Goal: Task Accomplishment & Management: Complete application form

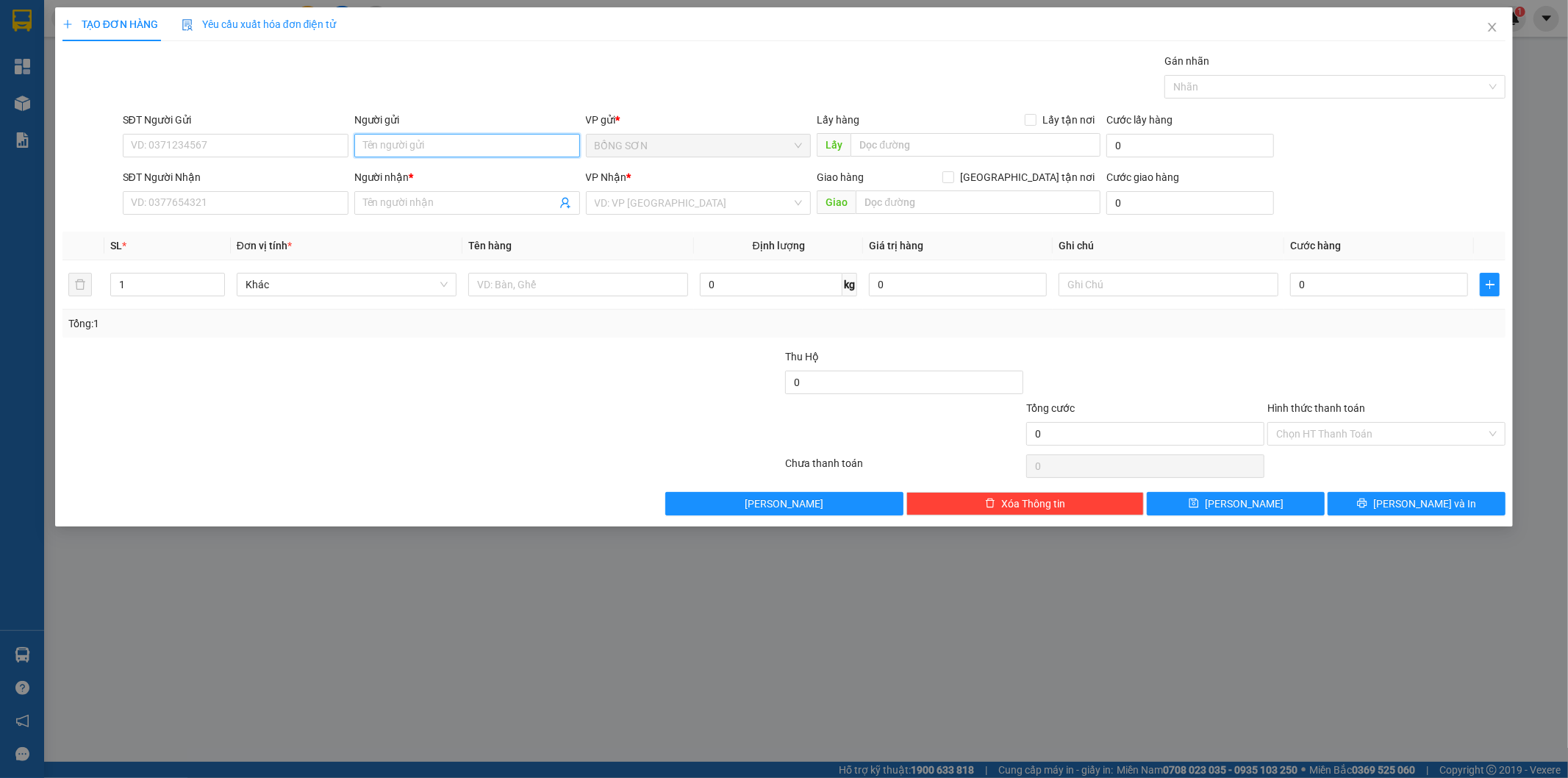
click at [432, 138] on input "Người gửi" at bounding box center [468, 146] width 226 height 24
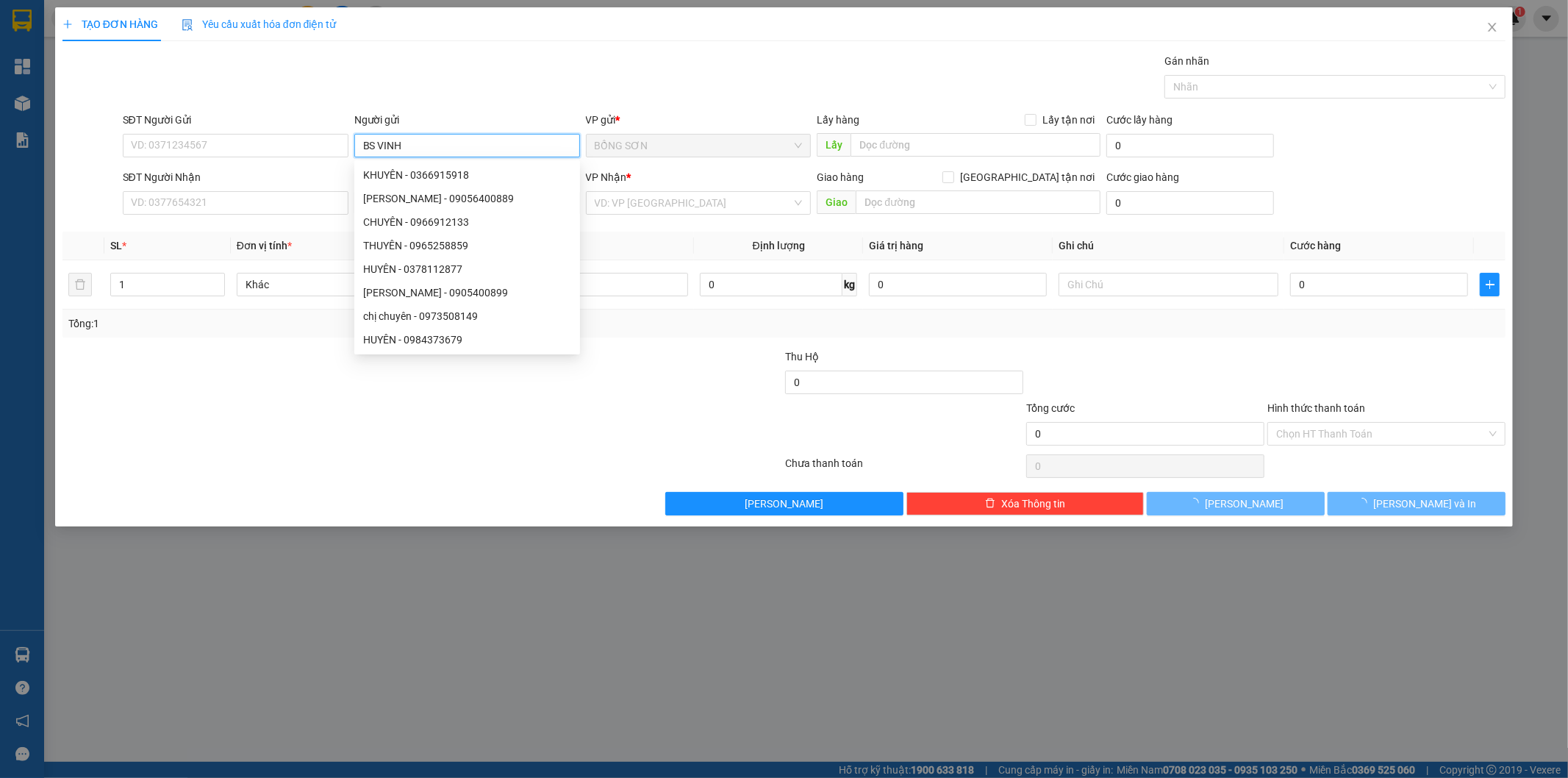
type input "BS VINH"
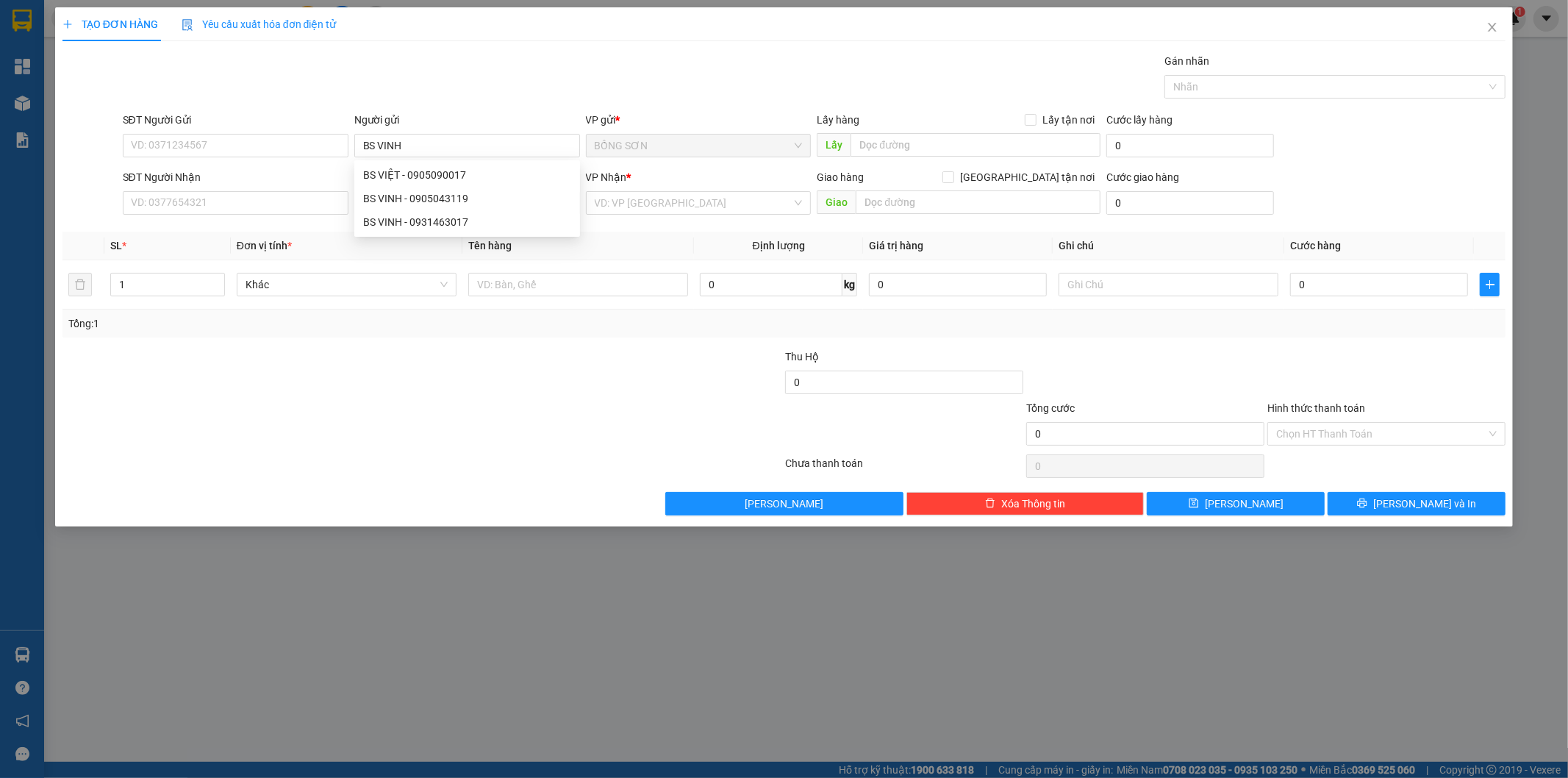
click at [285, 217] on div "SĐT Người Nhận VD: 0377654321" at bounding box center [236, 194] width 226 height 52
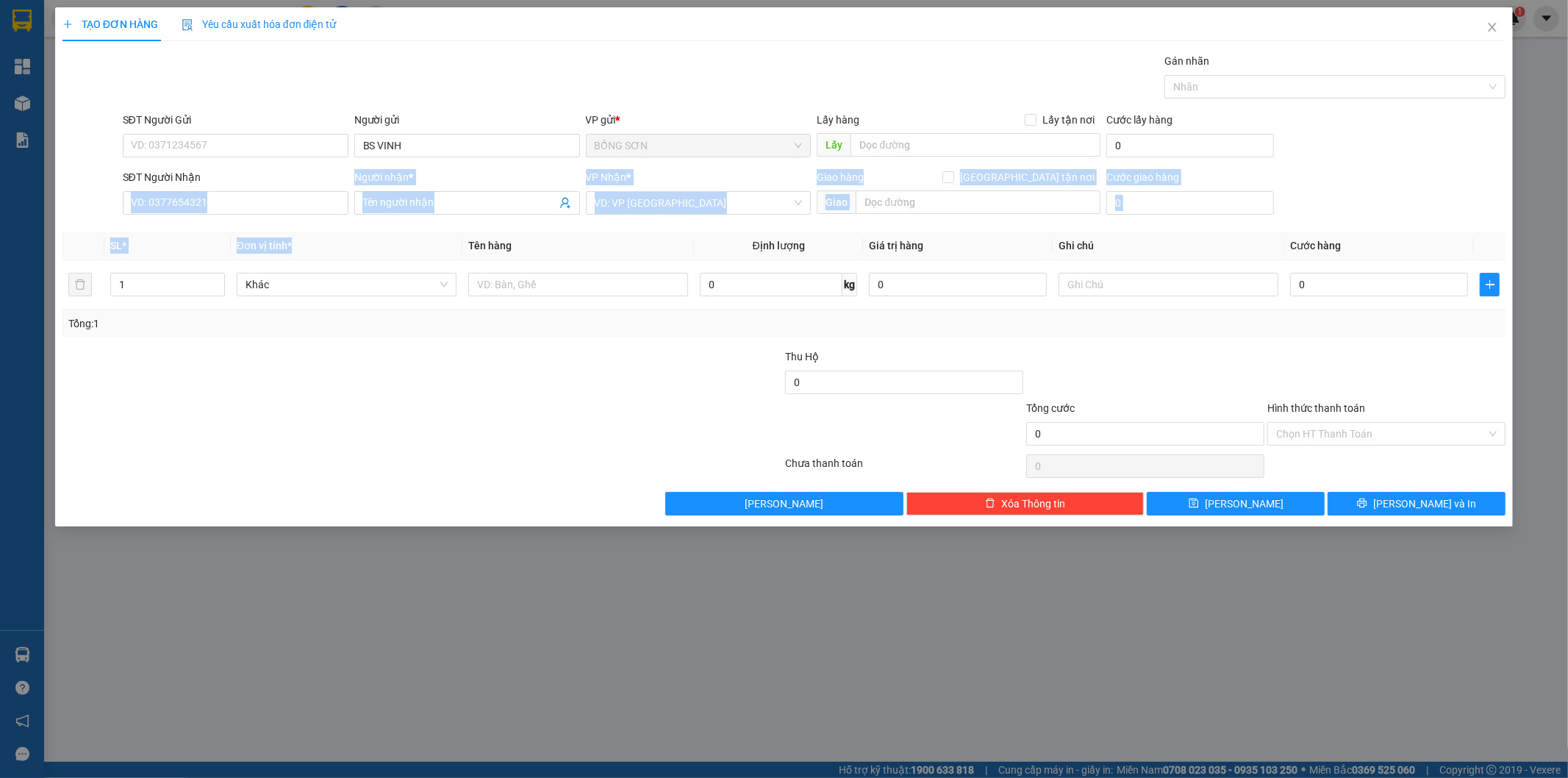
drag, startPoint x: 284, startPoint y: 182, endPoint x: 301, endPoint y: 243, distance: 63.3
click at [301, 243] on div "Transit Pickup Surcharge Ids Transit Deliver Surcharge Ids Transit Deliver Surc…" at bounding box center [784, 283] width 1443 height 462
click at [303, 200] on input "SĐT Người Nhận" at bounding box center [236, 203] width 226 height 24
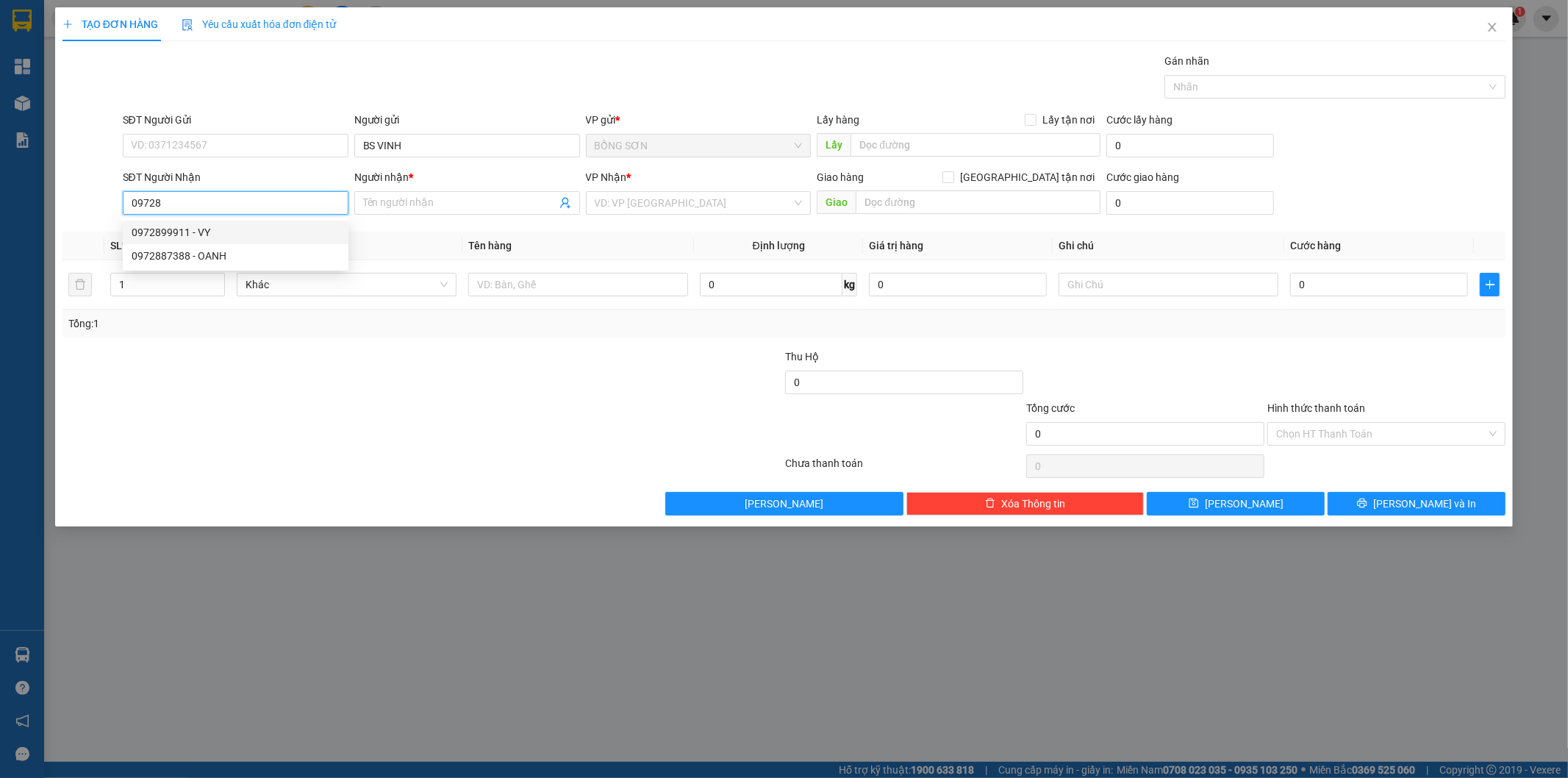
click at [227, 233] on div "0972899911 - VY" at bounding box center [235, 232] width 208 height 16
type input "0972899911"
type input "VY"
click at [643, 210] on span "[GEOGRAPHIC_DATA]" at bounding box center [698, 203] width 208 height 22
type input "0972899911"
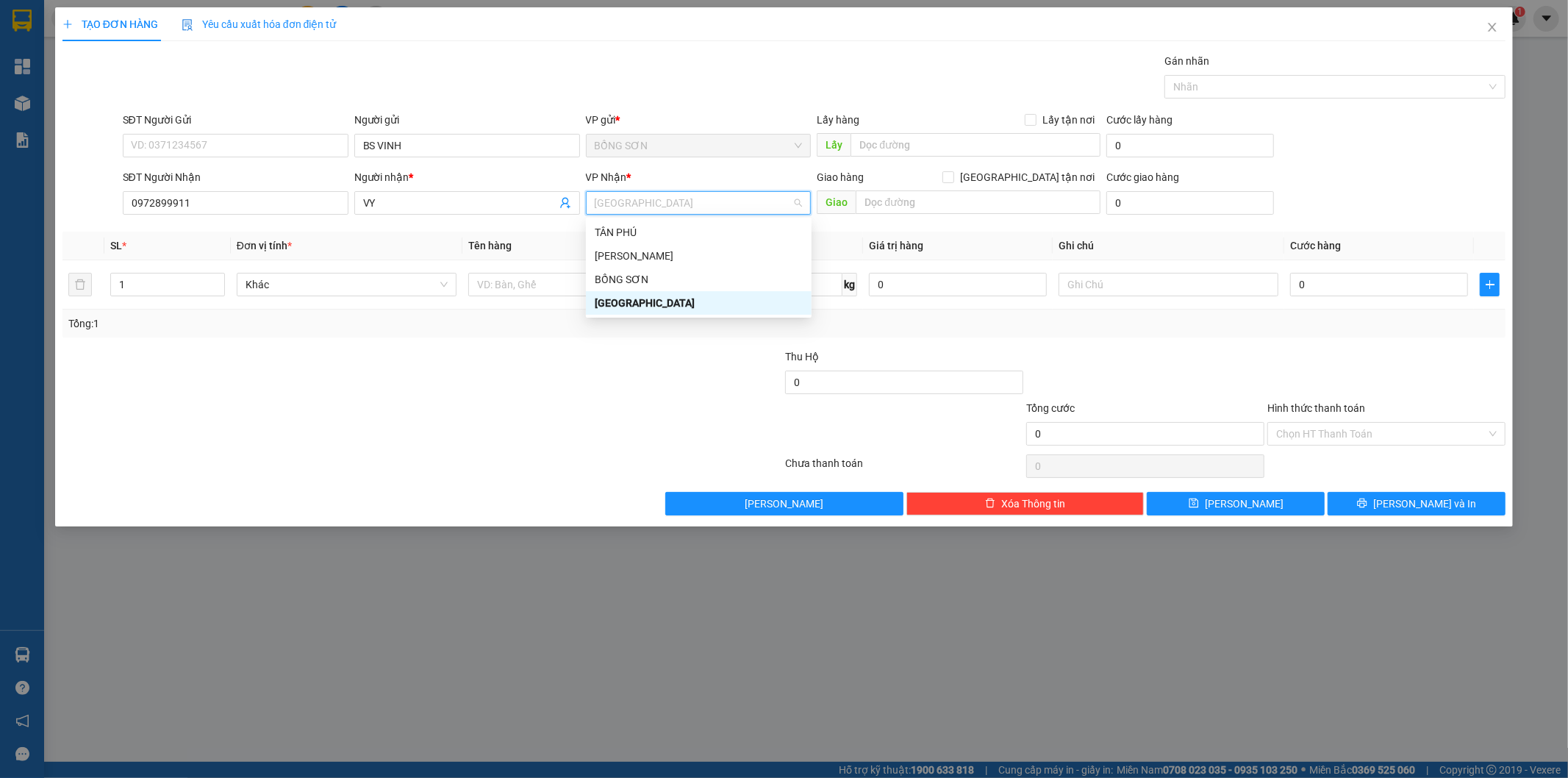
click at [669, 304] on div "[GEOGRAPHIC_DATA]" at bounding box center [698, 302] width 208 height 16
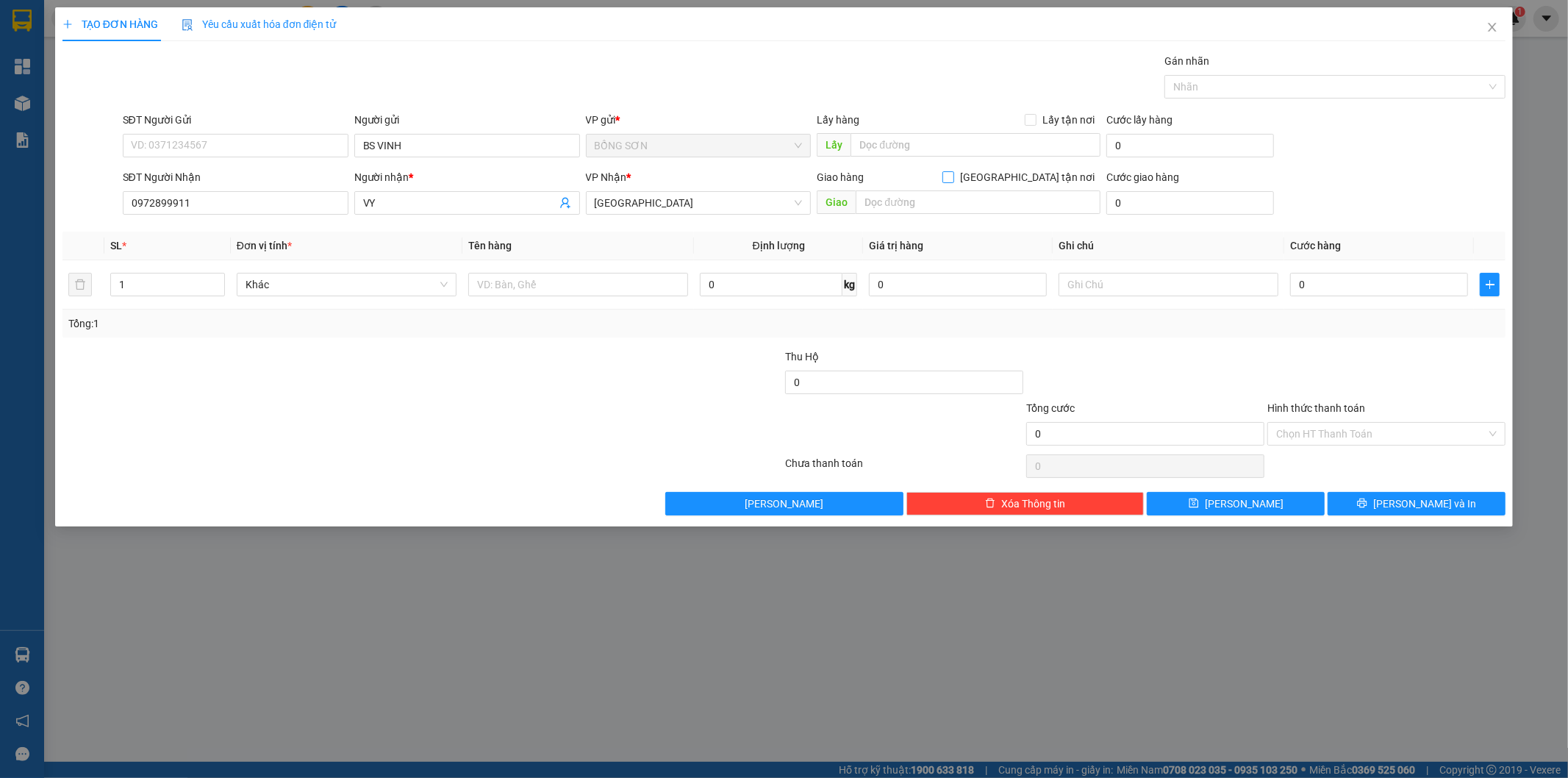
click at [953, 178] on input "[GEOGRAPHIC_DATA] tận nơi" at bounding box center [948, 176] width 10 height 10
checkbox input "true"
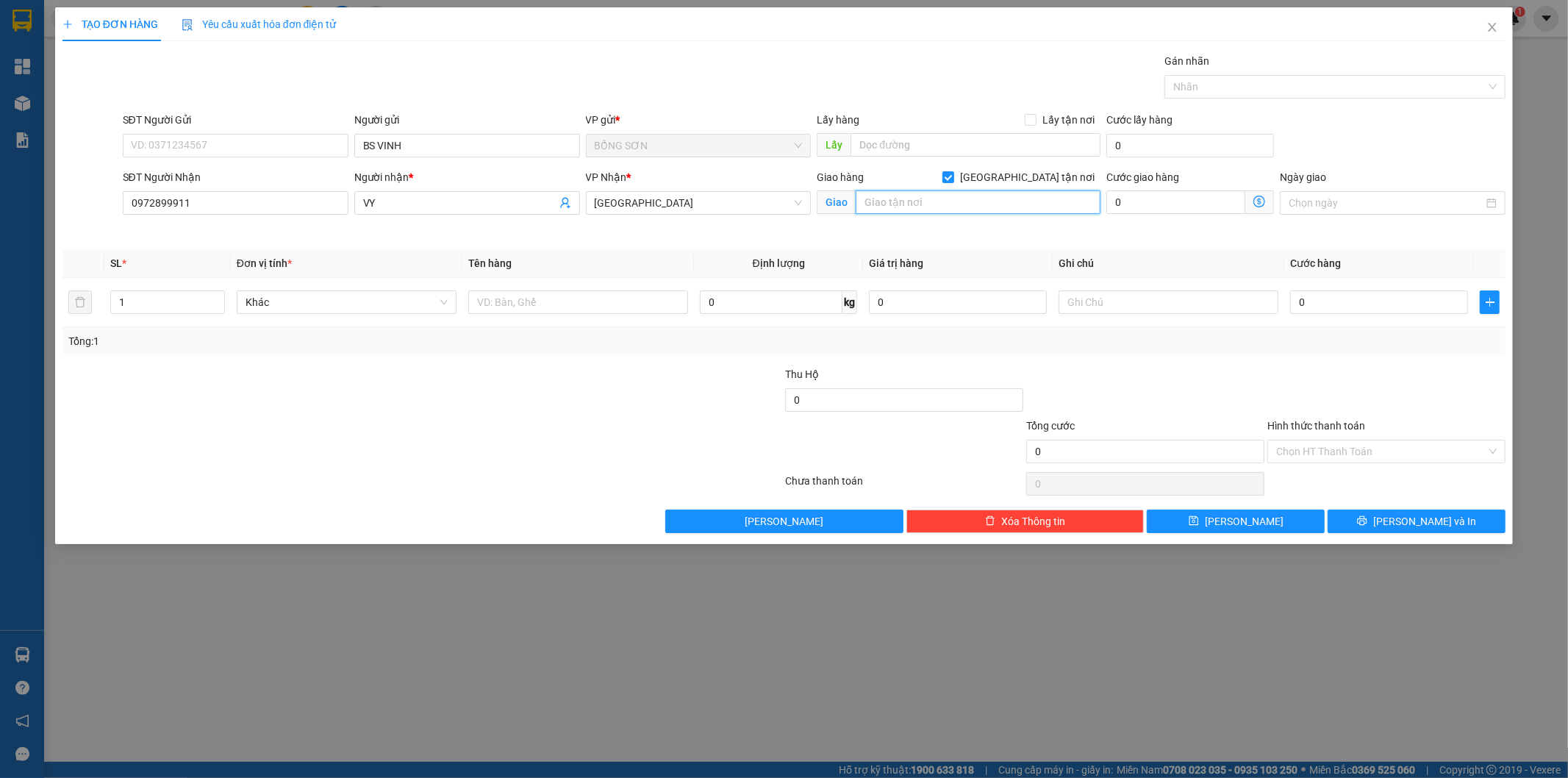
click at [1003, 201] on input "text" at bounding box center [977, 202] width 244 height 24
type input "12 MẠC ĐỈNH CHI P ĐAKAO Q1"
click at [1229, 305] on input "text" at bounding box center [1168, 302] width 220 height 24
type input "+20K"
click at [1426, 517] on span "[PERSON_NAME] và In" at bounding box center [1424, 521] width 103 height 16
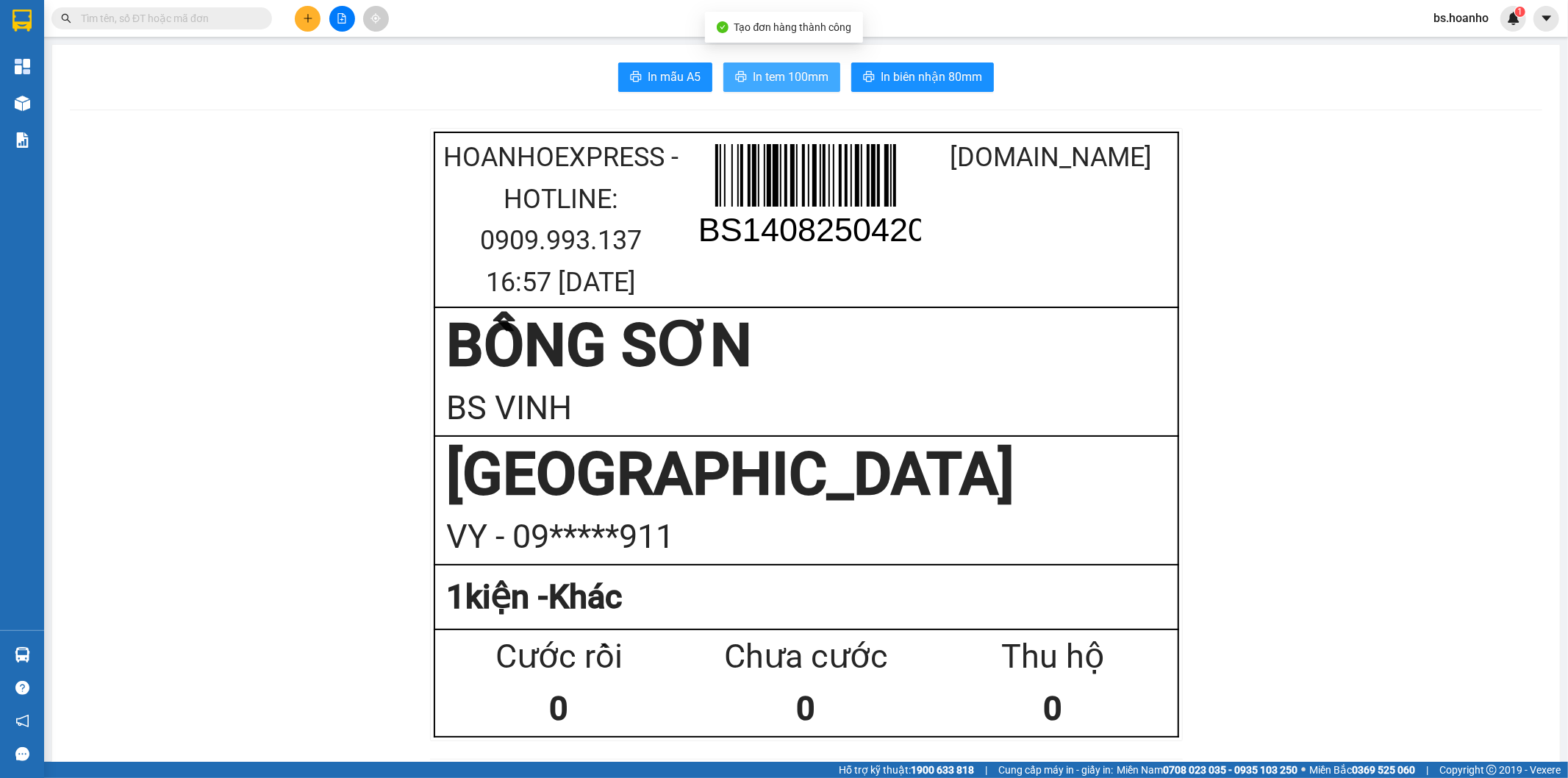
click at [761, 69] on span "In tem 100mm" at bounding box center [790, 77] width 76 height 19
